Goal: Communication & Community: Participate in discussion

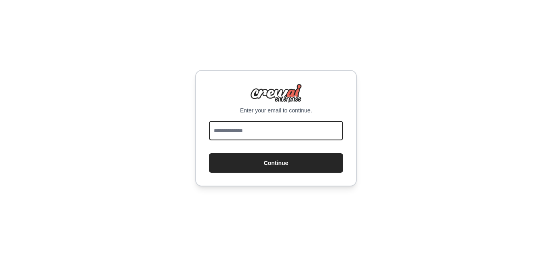
click at [271, 135] on input "email" at bounding box center [276, 130] width 134 height 19
type input "**********"
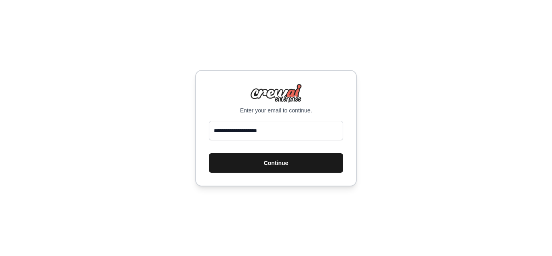
click at [267, 162] on button "Continue" at bounding box center [276, 162] width 134 height 19
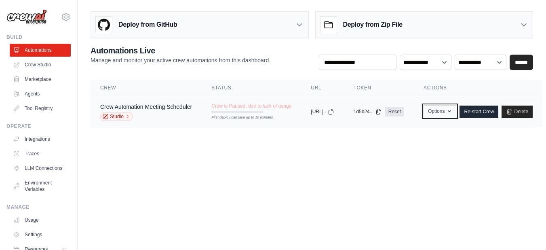
click at [456, 107] on button "Options" at bounding box center [439, 111] width 33 height 12
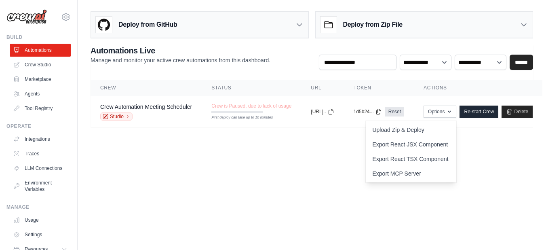
click at [338, 173] on body "sreeram1989@gmail.com Settings Build Automations Crew Studio" at bounding box center [273, 125] width 546 height 250
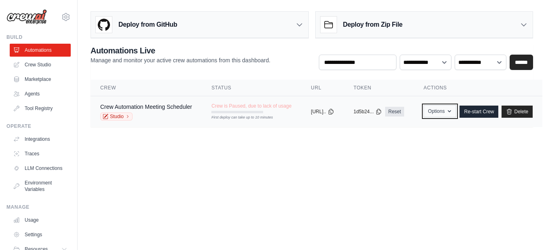
click at [453, 114] on icon "button" at bounding box center [449, 111] width 6 height 6
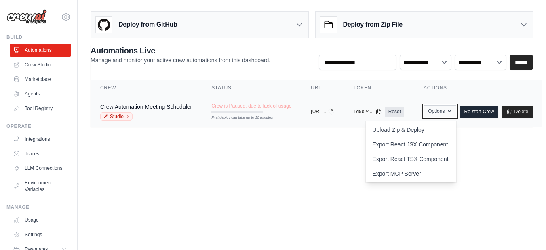
click at [456, 115] on button "Options" at bounding box center [439, 111] width 33 height 12
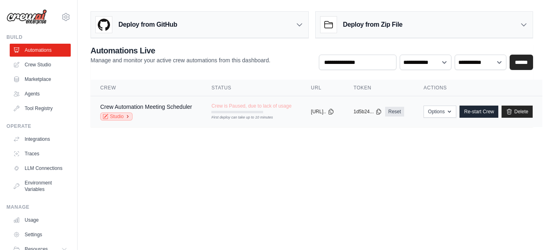
click at [128, 115] on icon at bounding box center [127, 116] width 5 height 5
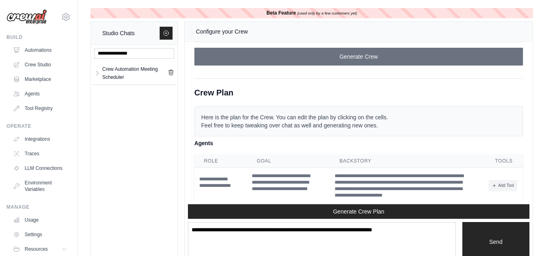
scroll to position [1863, 0]
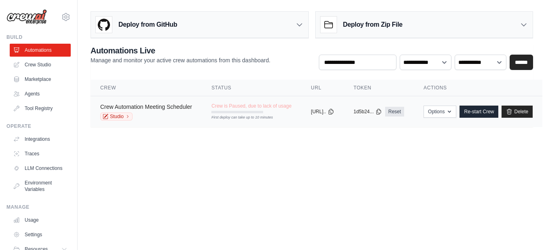
click at [128, 105] on link "Crew Automation Meeting Scheduler" at bounding box center [146, 106] width 92 height 6
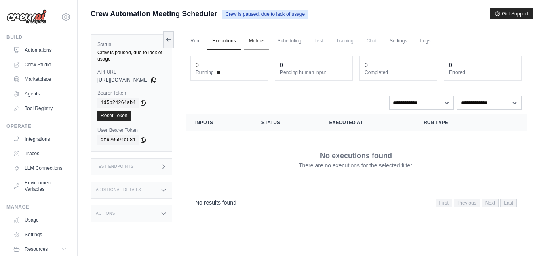
click at [265, 40] on link "Metrics" at bounding box center [256, 41] width 25 height 17
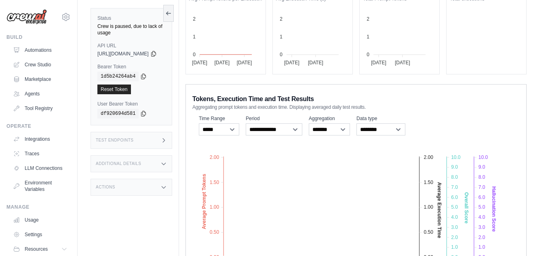
scroll to position [91, 0]
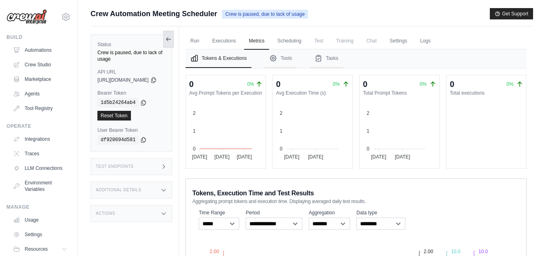
click at [172, 38] on icon at bounding box center [168, 39] width 6 height 6
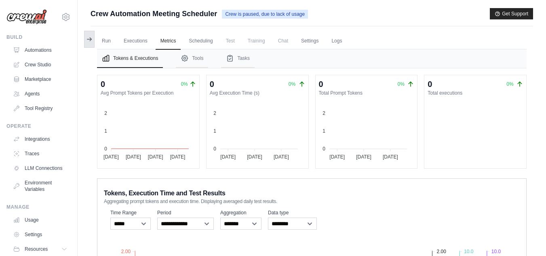
click at [89, 38] on icon at bounding box center [89, 39] width 6 height 6
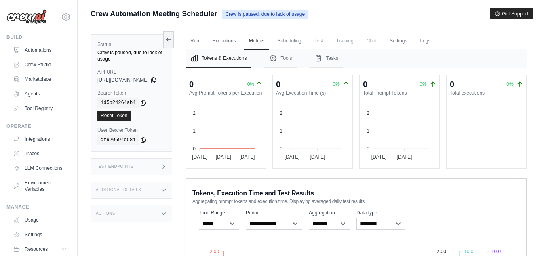
click at [132, 158] on div "Test Endpoints" at bounding box center [132, 166] width 82 height 17
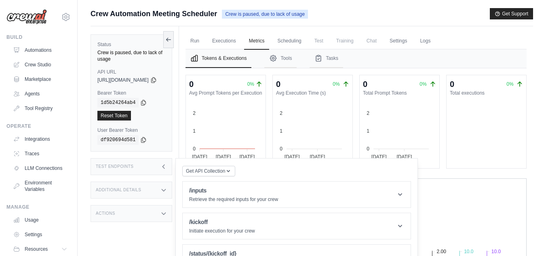
click at [135, 187] on h3 "Additional Details" at bounding box center [118, 189] width 45 height 5
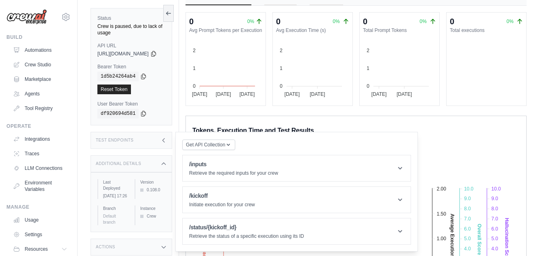
scroll to position [65, 0]
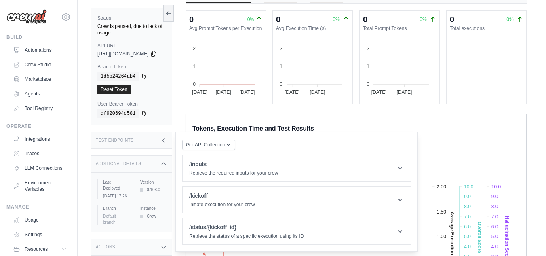
click at [154, 160] on div "Additional Details" at bounding box center [132, 163] width 82 height 17
click at [172, 136] on div "Test Endpoints" at bounding box center [132, 140] width 82 height 17
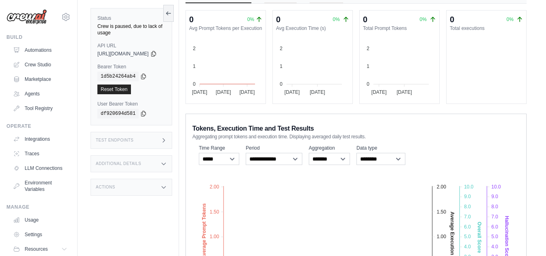
click at [172, 136] on div "Test Endpoints" at bounding box center [132, 140] width 82 height 17
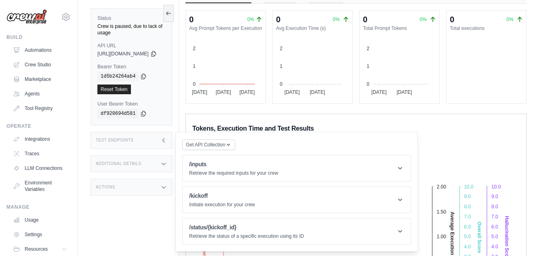
click at [172, 136] on div "Test Endpoints" at bounding box center [132, 140] width 82 height 17
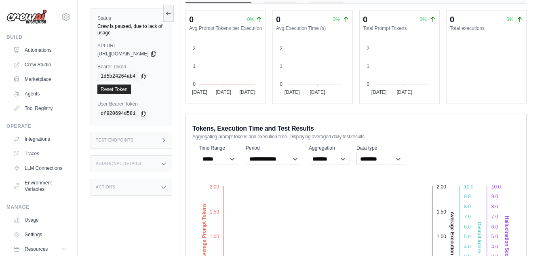
click at [135, 185] on div "Actions" at bounding box center [132, 187] width 82 height 17
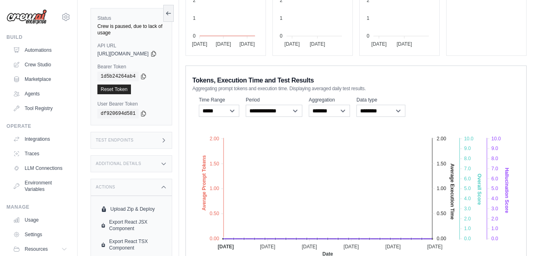
scroll to position [111, 0]
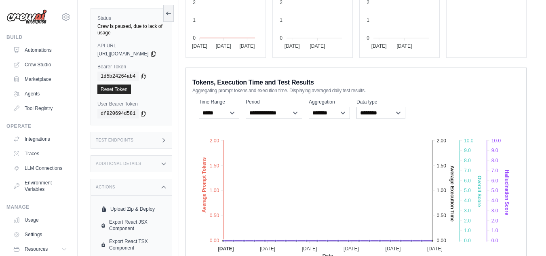
click at [135, 185] on div "Actions" at bounding box center [132, 187] width 82 height 17
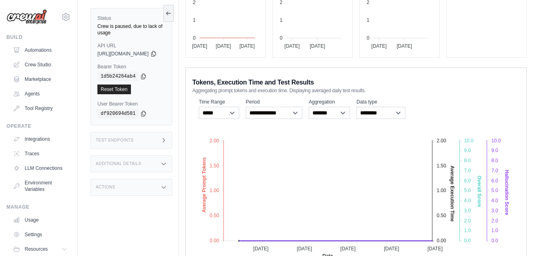
scroll to position [0, 0]
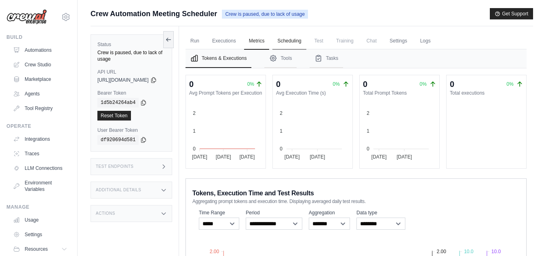
click at [306, 43] on link "Scheduling" at bounding box center [289, 41] width 34 height 17
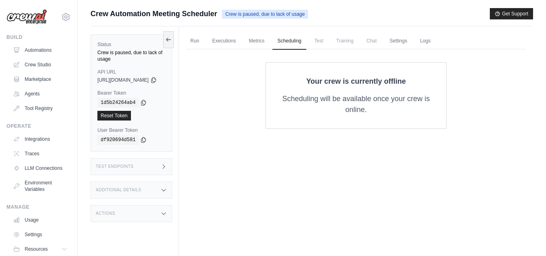
click at [328, 42] on span "Test" at bounding box center [319, 41] width 19 height 16
click at [358, 44] on span "Training" at bounding box center [344, 41] width 27 height 16
click at [381, 45] on span "Chat" at bounding box center [372, 41] width 20 height 16
click at [38, 51] on link "Automations" at bounding box center [41, 50] width 61 height 13
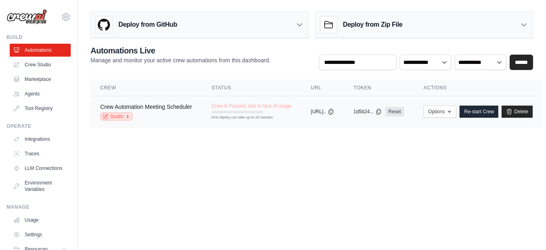
click at [116, 118] on link "Studio" at bounding box center [116, 116] width 32 height 8
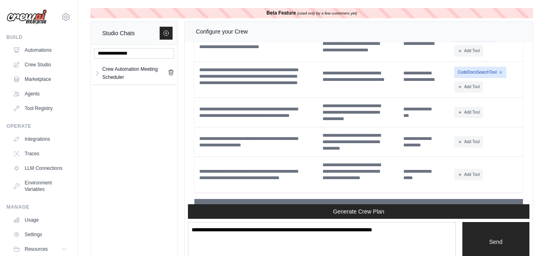
scroll to position [2183, 0]
click at [460, 115] on icon at bounding box center [459, 112] width 5 height 5
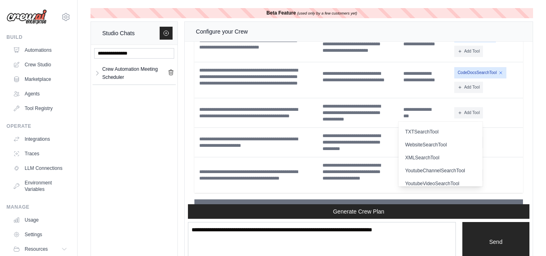
scroll to position [0, 0]
click at [112, 95] on div "Crew Automation Meeting Scheduler Crew Automation ... **" at bounding box center [134, 154] width 86 height 219
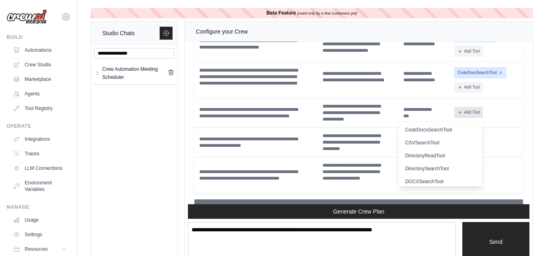
click at [478, 118] on button "Add Tool" at bounding box center [468, 112] width 29 height 11
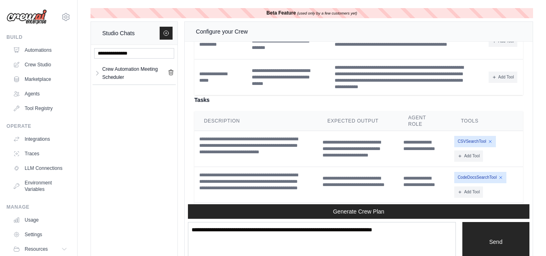
scroll to position [2051, 0]
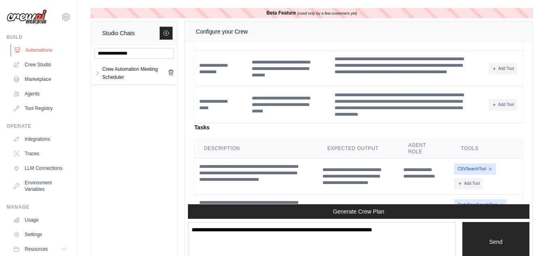
click at [38, 51] on link "Automations" at bounding box center [41, 50] width 61 height 13
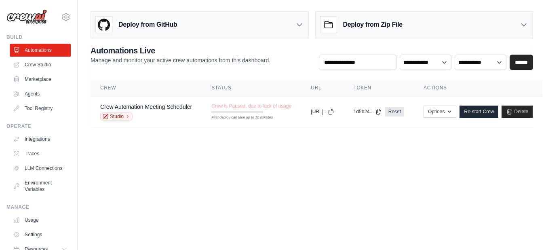
click at [121, 118] on link "Studio" at bounding box center [116, 116] width 32 height 8
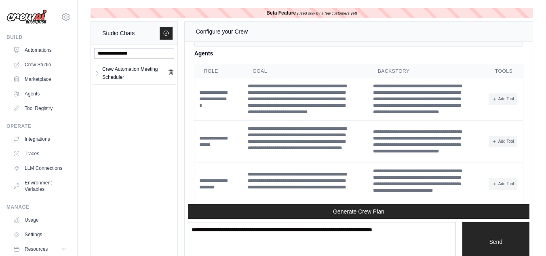
scroll to position [1448, 0]
click at [496, 100] on button "Add Tool" at bounding box center [503, 98] width 29 height 11
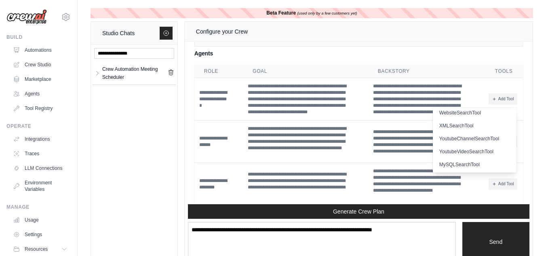
scroll to position [1447, 0]
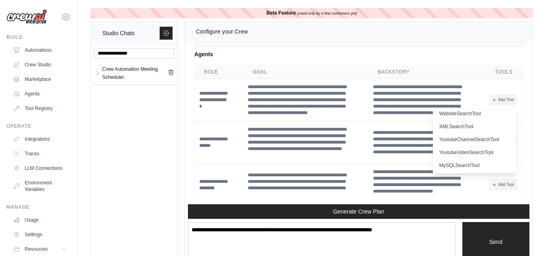
click at [123, 108] on div "Crew Automation Meeting Scheduler Crew Automation ... **" at bounding box center [134, 154] width 86 height 219
click at [508, 103] on button "Add Tool" at bounding box center [503, 99] width 29 height 11
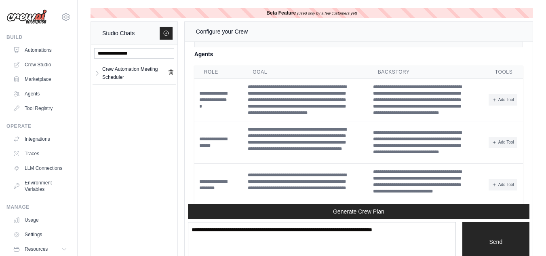
click at [118, 115] on div "Crew Automation Meeting Scheduler Crew Automation ... **" at bounding box center [134, 154] width 86 height 219
drag, startPoint x: 171, startPoint y: 156, endPoint x: 170, endPoint y: 160, distance: 4.2
click at [171, 157] on div "Crew Automation Meeting Scheduler Crew Automation ... **" at bounding box center [134, 154] width 86 height 219
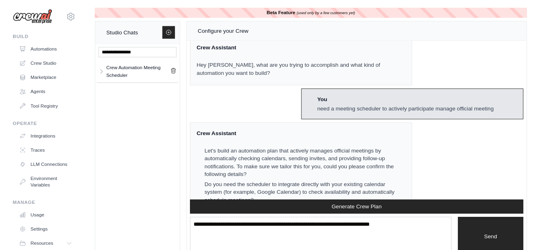
scroll to position [0, 0]
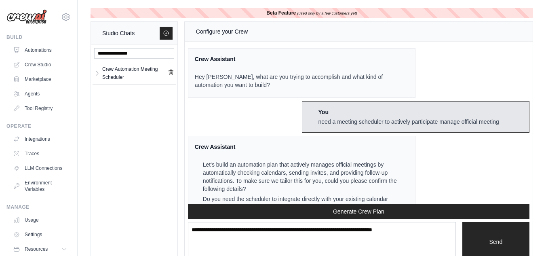
click at [284, 119] on div "Crew Assistant Hey Sreeram, what are you trying to accomplish and what kind of …" at bounding box center [359, 123] width 348 height 162
click at [284, 118] on div "Crew Assistant Hey Sreeram, what are you trying to accomplish and what kind of …" at bounding box center [359, 123] width 348 height 162
click at [27, 16] on img at bounding box center [26, 16] width 40 height 15
click at [28, 52] on link "Automations" at bounding box center [41, 50] width 61 height 13
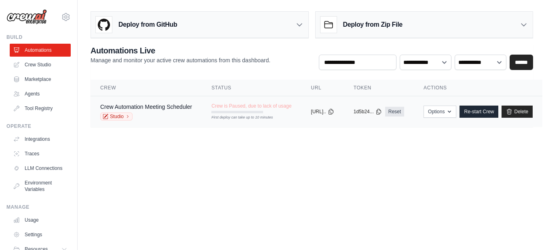
click at [264, 111] on div "Crew is Paused, due to lack of usage First deploy can take up to 10 minutes" at bounding box center [251, 108] width 80 height 11
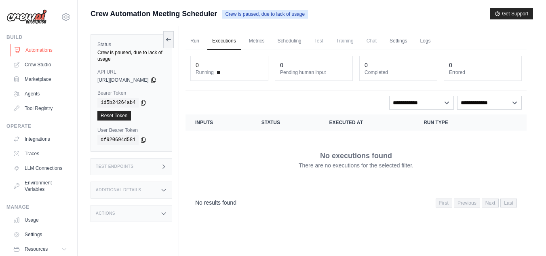
click at [34, 50] on link "Automations" at bounding box center [41, 50] width 61 height 13
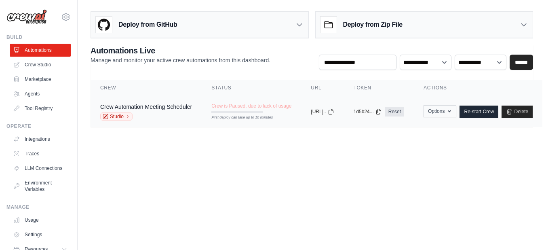
click at [478, 111] on div "Options Upload Zip & Deploy Export React JSX Component Export React TSX Compone…" at bounding box center [477, 111] width 109 height 12
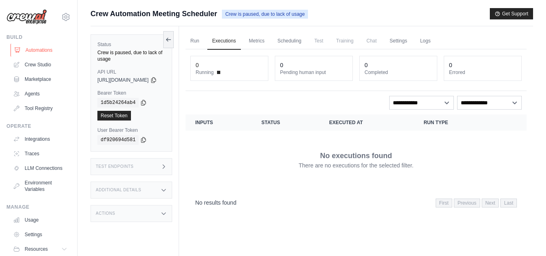
click at [30, 52] on link "Automations" at bounding box center [41, 50] width 61 height 13
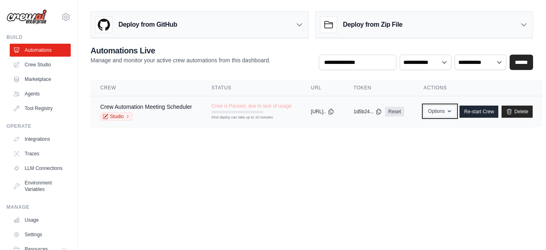
click at [456, 115] on button "Options" at bounding box center [439, 111] width 33 height 12
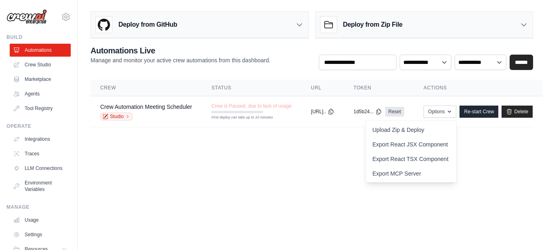
click at [502, 172] on body "sreeram1989@gmail.com Settings Build Automations Crew Studio" at bounding box center [273, 125] width 546 height 250
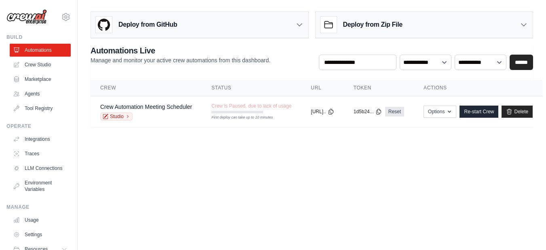
scroll to position [0, 19]
click at [482, 113] on link "Re-start Crew" at bounding box center [478, 111] width 39 height 12
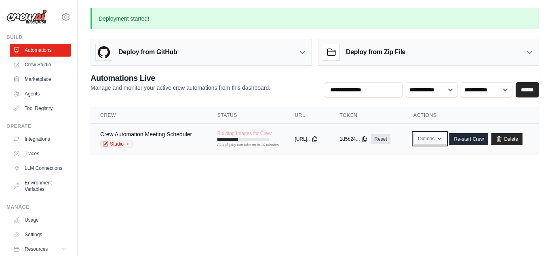
click at [442, 139] on icon "button" at bounding box center [439, 138] width 6 height 6
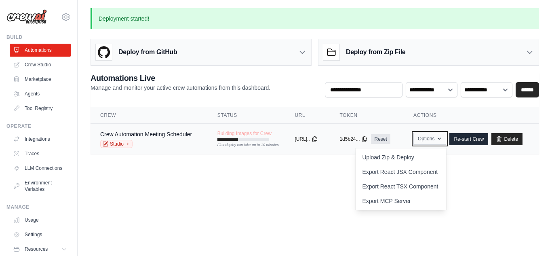
click at [442, 139] on icon "button" at bounding box center [439, 138] width 6 height 6
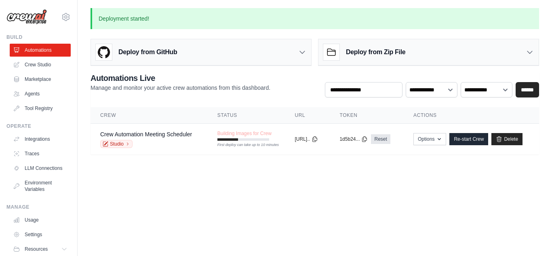
click at [304, 175] on body "sreeram1989@gmail.com Settings Build Automations Crew Studio" at bounding box center [276, 128] width 552 height 256
click at [317, 139] on icon at bounding box center [314, 138] width 4 height 5
click at [367, 139] on icon at bounding box center [364, 138] width 4 height 5
click at [317, 140] on icon at bounding box center [314, 138] width 4 height 5
click at [304, 51] on icon at bounding box center [302, 52] width 8 height 8
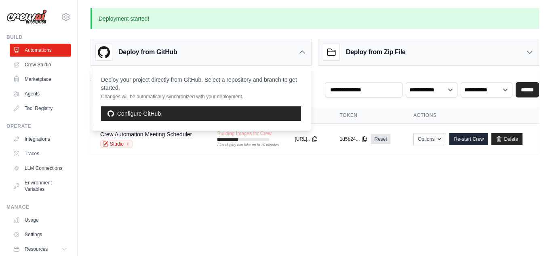
click at [304, 53] on icon at bounding box center [302, 52] width 5 height 2
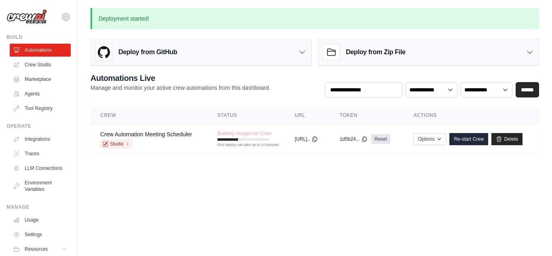
click at [532, 55] on icon at bounding box center [530, 52] width 8 height 8
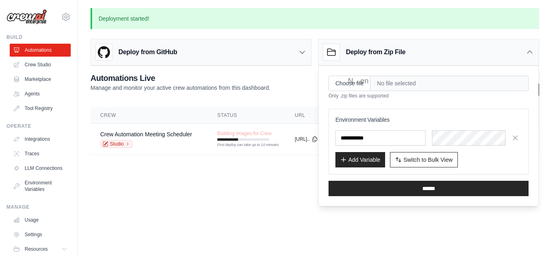
click at [532, 55] on icon at bounding box center [530, 52] width 8 height 8
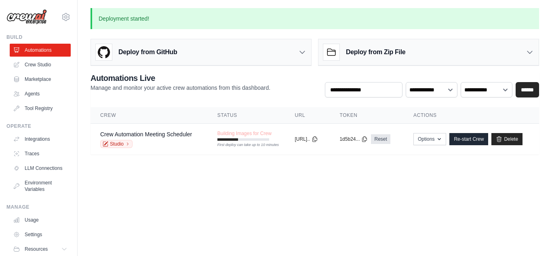
click at [532, 55] on icon at bounding box center [530, 52] width 8 height 8
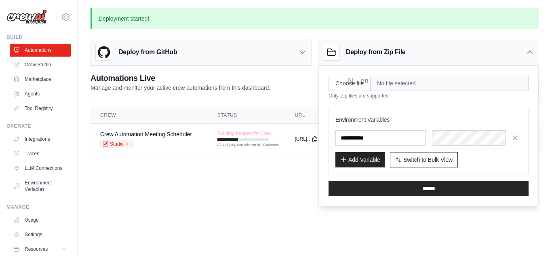
click at [532, 55] on icon at bounding box center [530, 52] width 8 height 8
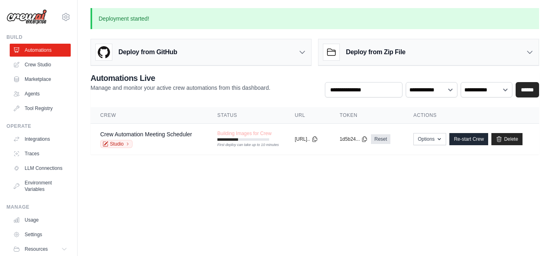
click at [532, 55] on icon at bounding box center [530, 52] width 8 height 8
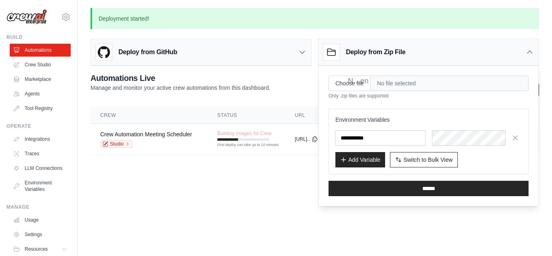
click at [532, 55] on icon at bounding box center [530, 52] width 8 height 8
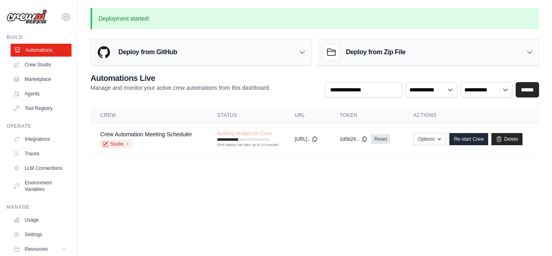
click at [40, 46] on link "Automations" at bounding box center [41, 50] width 61 height 13
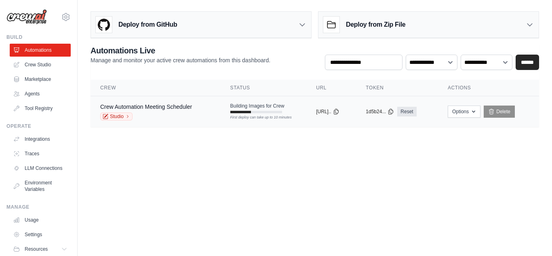
click at [249, 113] on div "First deploy can take up to 10 minutes" at bounding box center [256, 112] width 52 height 2
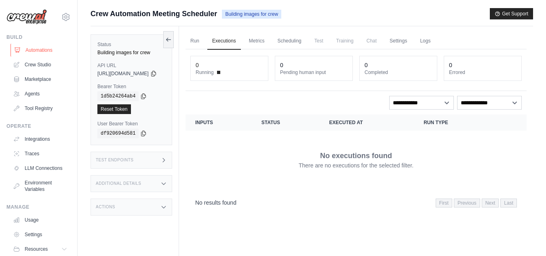
click at [36, 50] on link "Automations" at bounding box center [41, 50] width 61 height 13
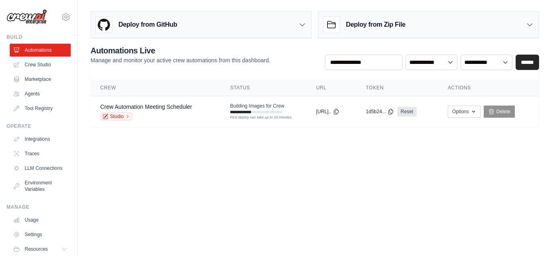
click at [289, 149] on body "[EMAIL_ADDRESS][DOMAIN_NAME] Settings Build Automations Crew Studio" at bounding box center [276, 128] width 552 height 256
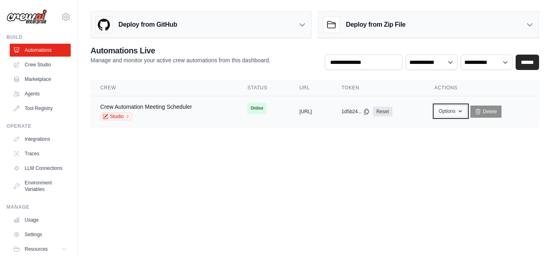
click at [467, 113] on button "Options" at bounding box center [450, 111] width 33 height 12
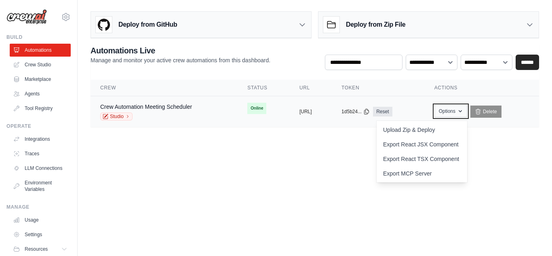
click at [467, 113] on button "Options" at bounding box center [450, 111] width 33 height 12
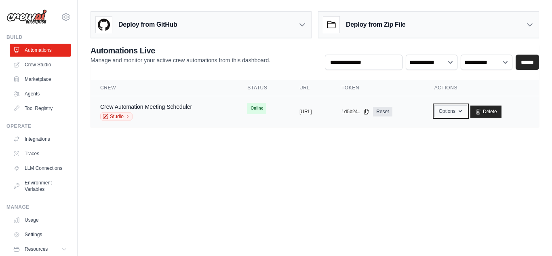
click at [463, 112] on icon "button" at bounding box center [460, 111] width 6 height 6
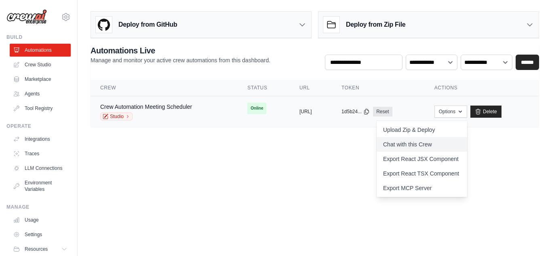
click at [438, 143] on link "Chat with this Crew" at bounding box center [422, 144] width 91 height 15
click at [290, 168] on body "[EMAIL_ADDRESS][DOMAIN_NAME] Settings Build Automations Crew Studio" at bounding box center [276, 128] width 552 height 256
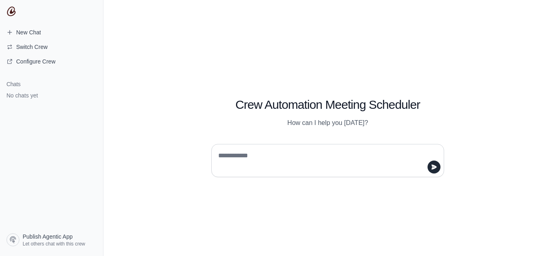
click at [384, 160] on textarea at bounding box center [325, 160] width 217 height 23
type textarea "**"
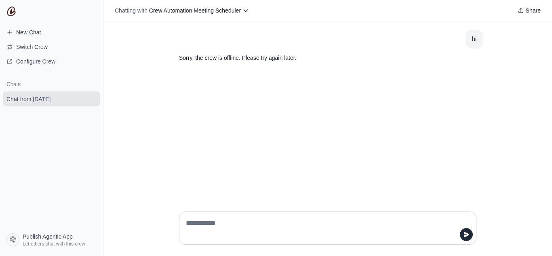
click at [284, 235] on textarea at bounding box center [325, 228] width 282 height 23
type textarea "**********"
